Goal: Task Accomplishment & Management: Manage account settings

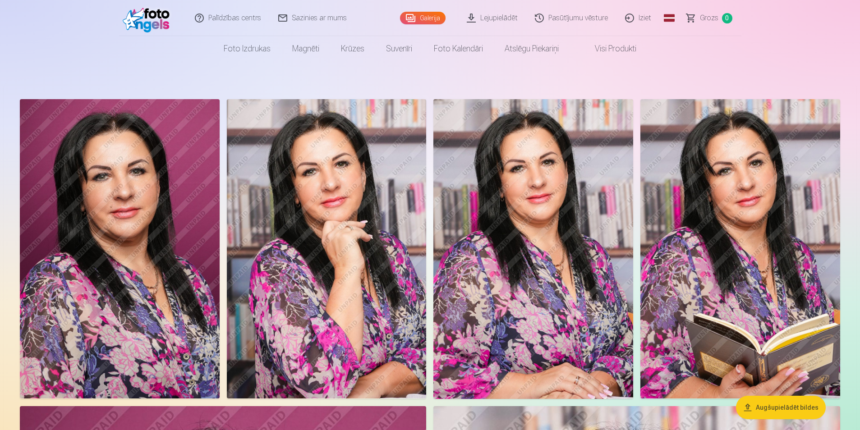
click at [638, 15] on link "Iziet" at bounding box center [638, 18] width 43 height 36
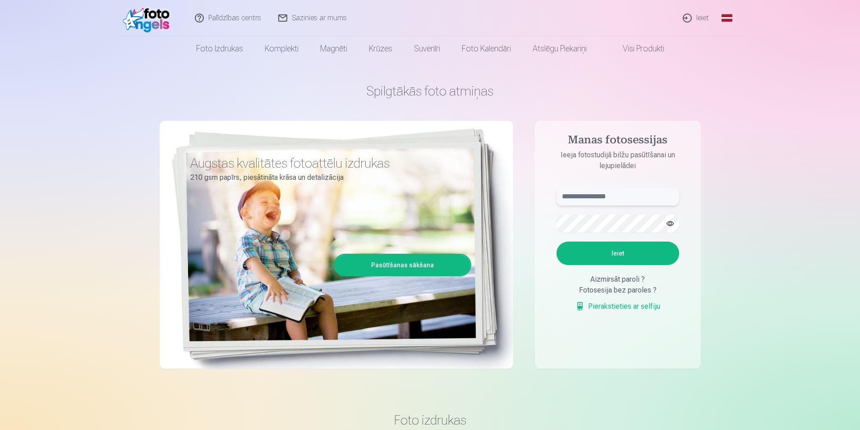
click at [612, 199] on input "text" at bounding box center [617, 197] width 123 height 18
type input "**********"
click at [556, 242] on button "Ieiet" at bounding box center [617, 253] width 123 height 23
